Goal: Transaction & Acquisition: Obtain resource

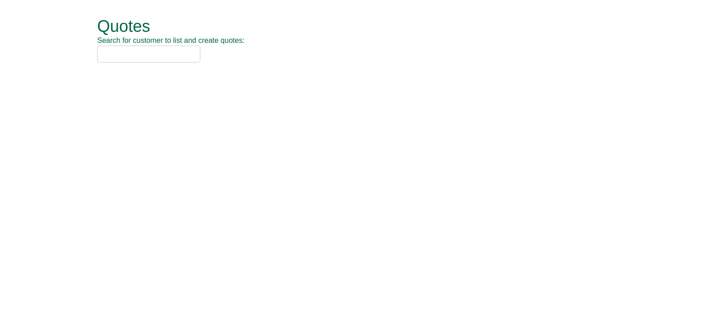
click at [128, 58] on input "text" at bounding box center [148, 54] width 103 height 17
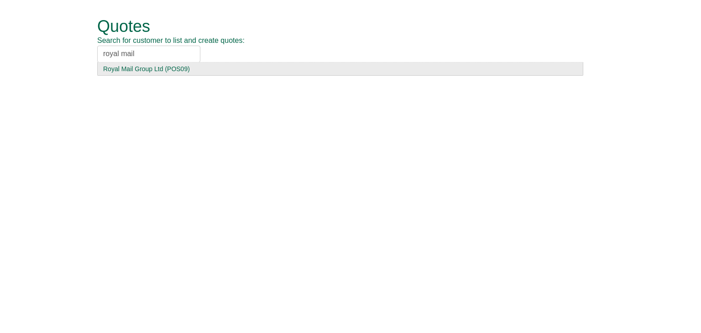
type input "royal mail"
click at [128, 67] on div "Royal Mail Group Ltd (POS09)" at bounding box center [340, 68] width 474 height 9
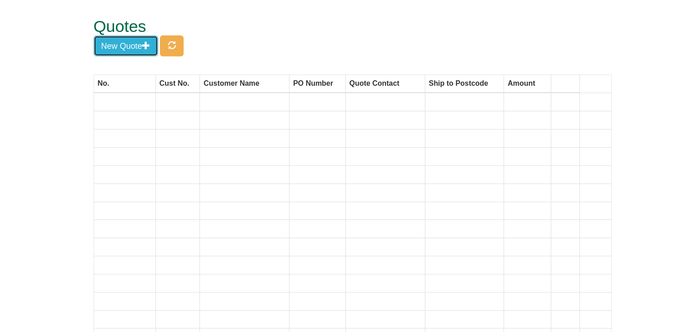
click at [135, 48] on button "New Quote" at bounding box center [126, 46] width 65 height 21
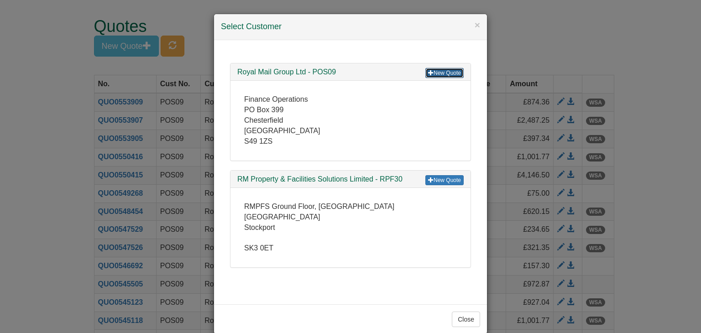
click at [443, 75] on link "New Quote" at bounding box center [444, 73] width 38 height 10
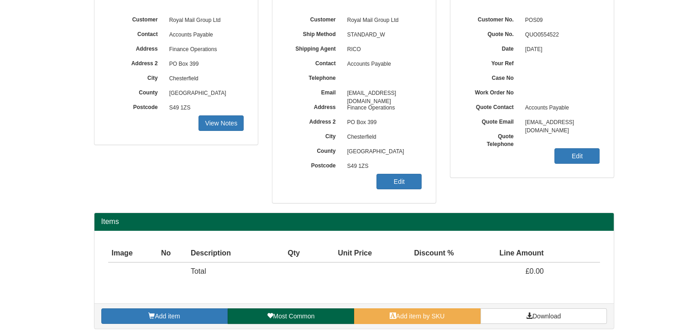
scroll to position [110, 0]
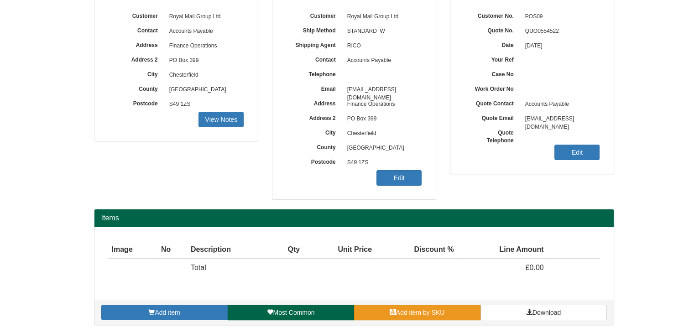
click at [423, 309] on span "Add item by SKU" at bounding box center [420, 312] width 49 height 7
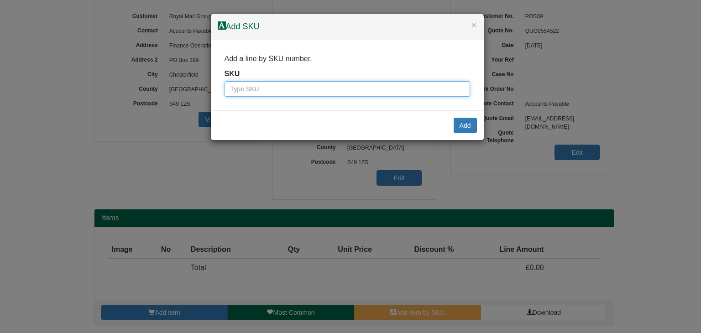
click at [288, 92] on input "text" at bounding box center [348, 89] width 246 height 16
paste input "609201"
type input "609201"
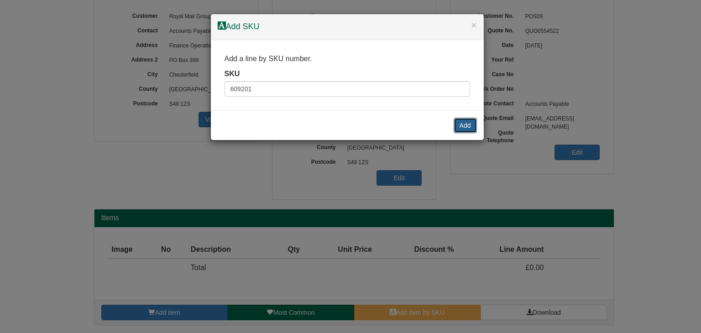
click at [462, 123] on button "Add" at bounding box center [465, 126] width 23 height 16
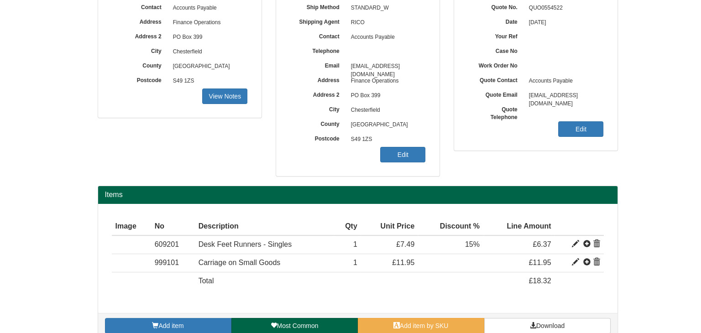
scroll to position [146, 0]
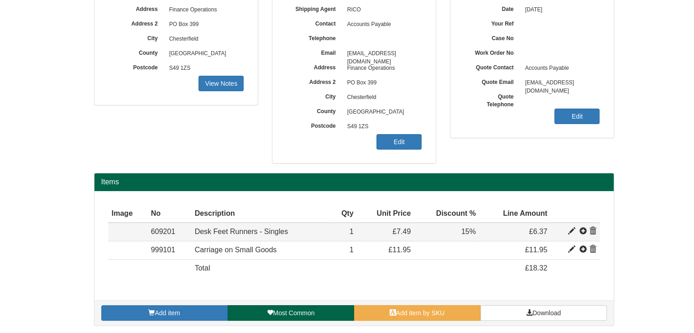
click at [573, 228] on span at bounding box center [571, 231] width 7 height 7
type input "Desk Feet Runners - Singles"
type input "2.62"
type input "7.49"
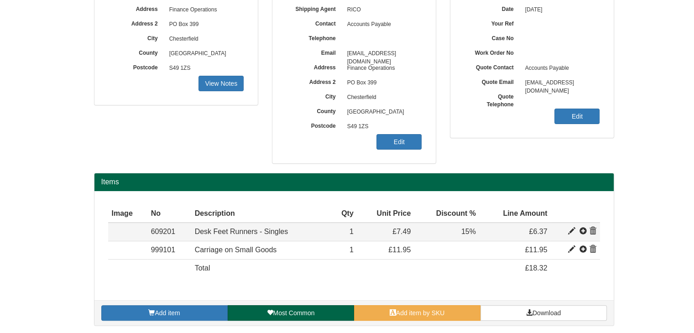
type input "1"
type input "15.00"
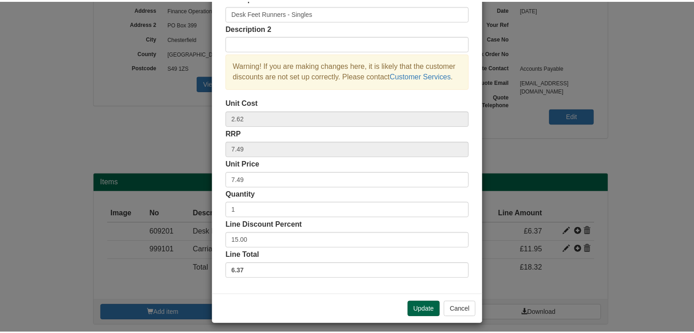
scroll to position [66, 0]
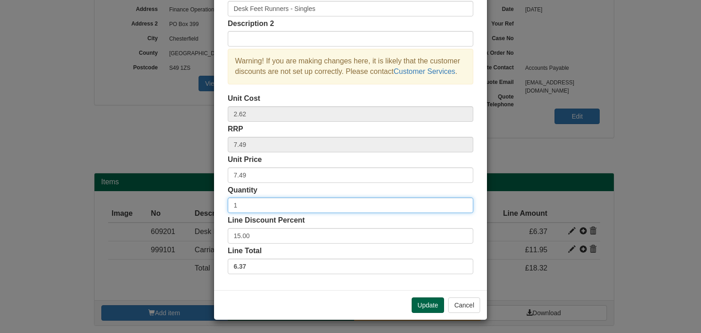
drag, startPoint x: 254, startPoint y: 206, endPoint x: 175, endPoint y: 201, distance: 78.7
click at [175, 201] on div "× Line discounts and pricing Description Desk Feet Runners - Singles Descriptio…" at bounding box center [350, 166] width 701 height 333
type input "20"
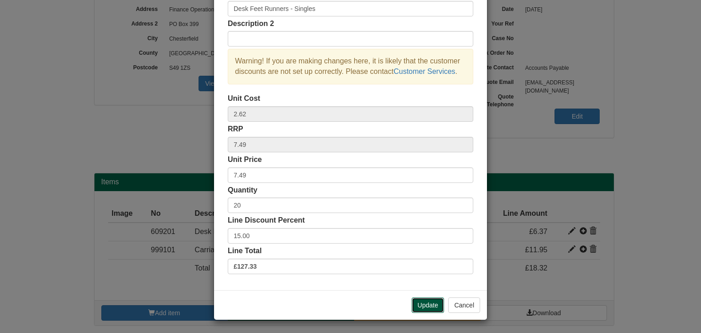
click at [425, 302] on button "Update" at bounding box center [428, 306] width 32 height 16
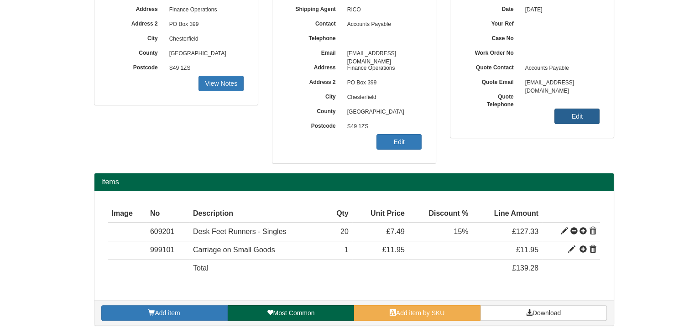
click at [565, 114] on link "Edit" at bounding box center [577, 117] width 45 height 16
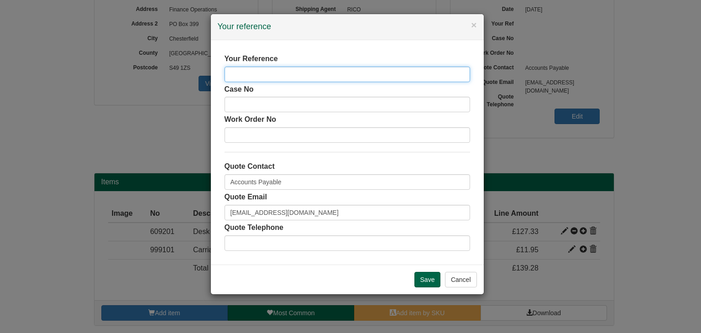
click at [273, 68] on input "text" at bounding box center [348, 75] width 246 height 16
paste input "4407439"
type input "4407439"
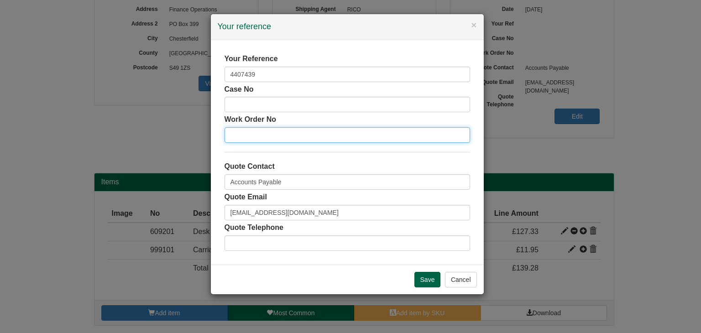
click at [262, 129] on input "text" at bounding box center [348, 135] width 246 height 16
paste input "4407439"
type input "4407439"
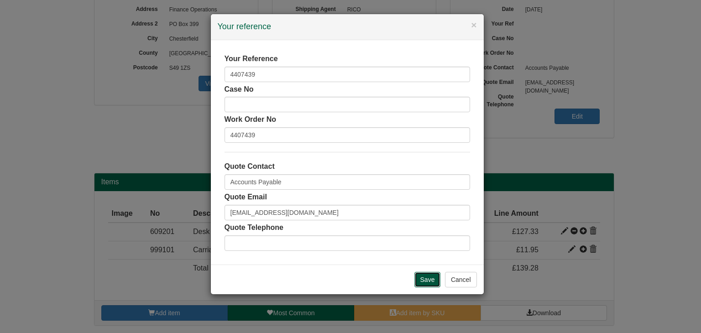
click at [424, 277] on input "Save" at bounding box center [428, 280] width 26 height 16
click at [429, 276] on input "Save" at bounding box center [428, 280] width 26 height 16
click at [461, 280] on button "Cancel" at bounding box center [461, 280] width 32 height 16
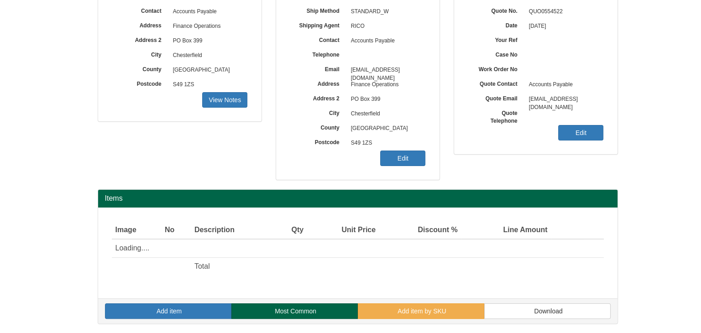
scroll to position [146, 0]
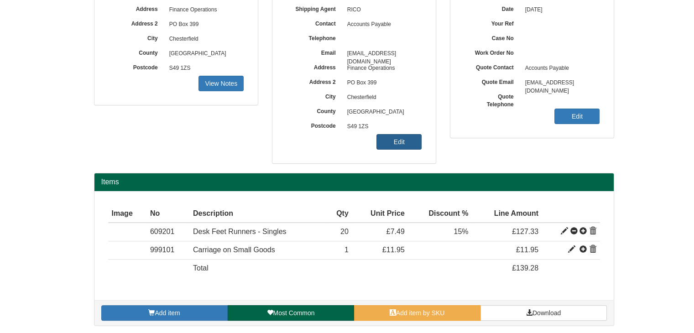
click at [399, 139] on link "Edit" at bounding box center [399, 142] width 45 height 16
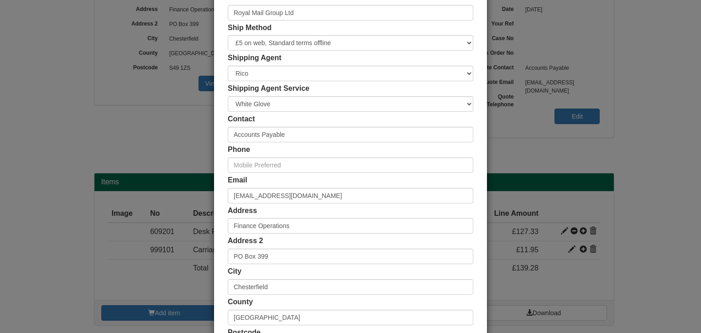
scroll to position [172, 0]
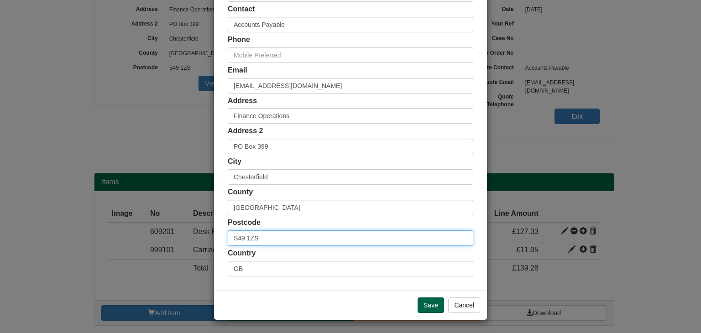
drag, startPoint x: 278, startPoint y: 236, endPoint x: 199, endPoint y: 241, distance: 79.1
click at [199, 241] on div "× Shipping Customer Name Royal Mail Group Ltd Ship Method Free of Charge £5 Fla…" at bounding box center [350, 166] width 701 height 333
paste input "RM7 0AB"
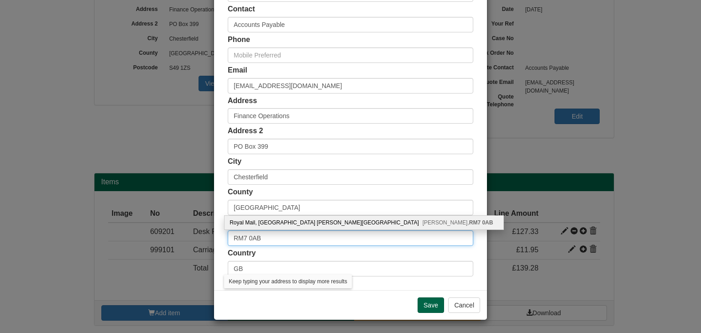
type input "RM7 0AB"
click at [278, 220] on div "Royal Mail, Romford Mail Centre Queen Elizabeth House, Sandgate Close Romford, …" at bounding box center [364, 223] width 279 height 14
type input "Royal Mail"
type input "Romford Mail Centre Queen Elizabeth House, Sandgate Close"
type input "Romford"
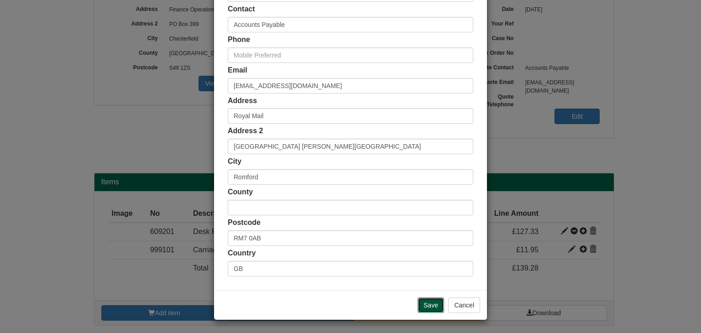
click at [431, 306] on input "Save" at bounding box center [431, 306] width 26 height 16
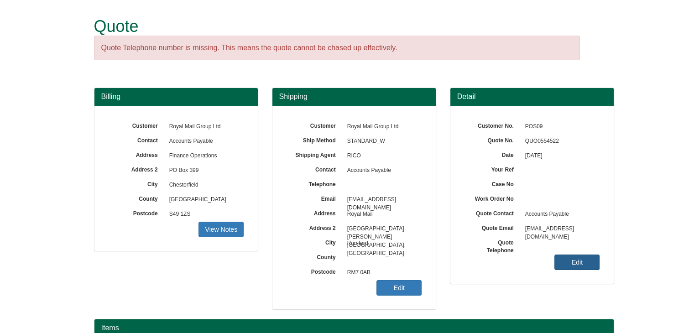
click at [568, 263] on link "Edit" at bounding box center [577, 263] width 45 height 16
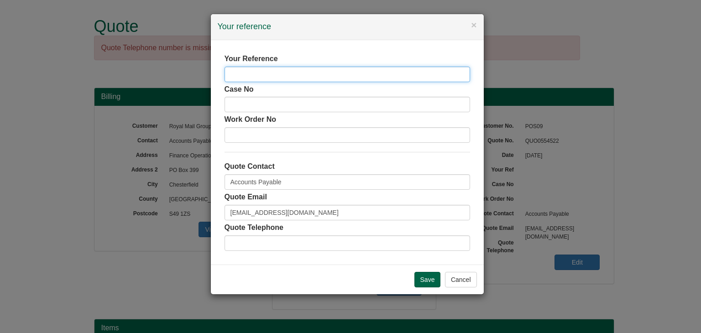
click at [263, 73] on input "text" at bounding box center [348, 75] width 246 height 16
paste input "4407439"
type input "4407439"
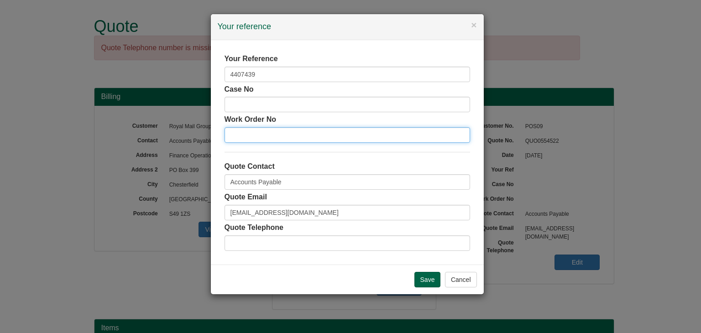
click at [253, 133] on input "text" at bounding box center [348, 135] width 246 height 16
paste input "4407439"
type input "4407439"
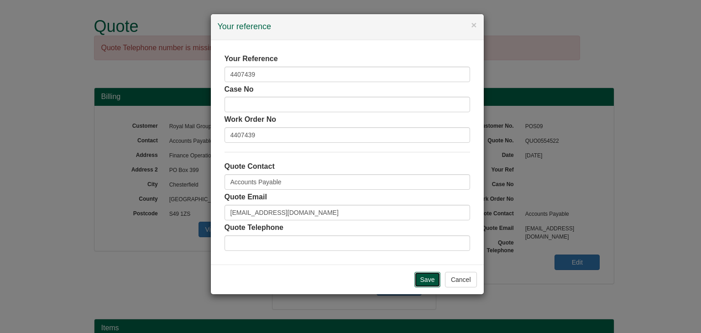
click at [425, 280] on input "Save" at bounding box center [428, 280] width 26 height 16
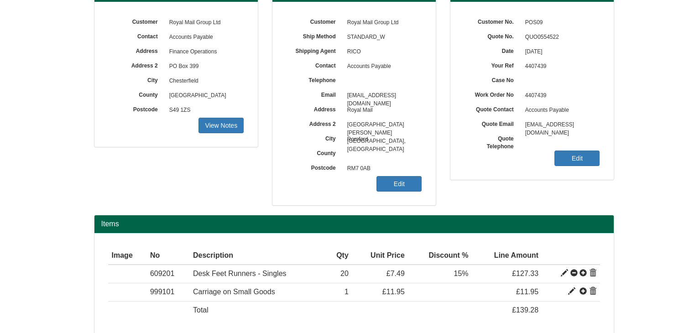
scroll to position [146, 0]
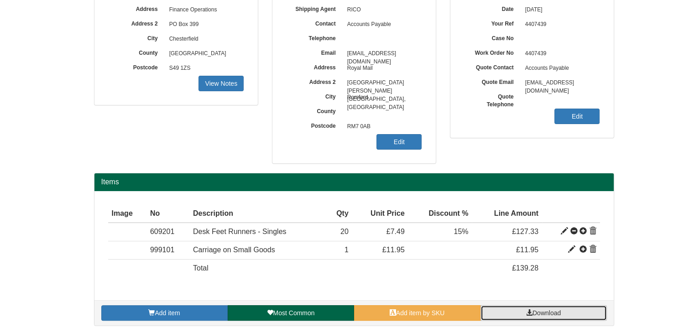
click at [518, 310] on link "Download" at bounding box center [544, 313] width 126 height 16
